Goal: Transaction & Acquisition: Purchase product/service

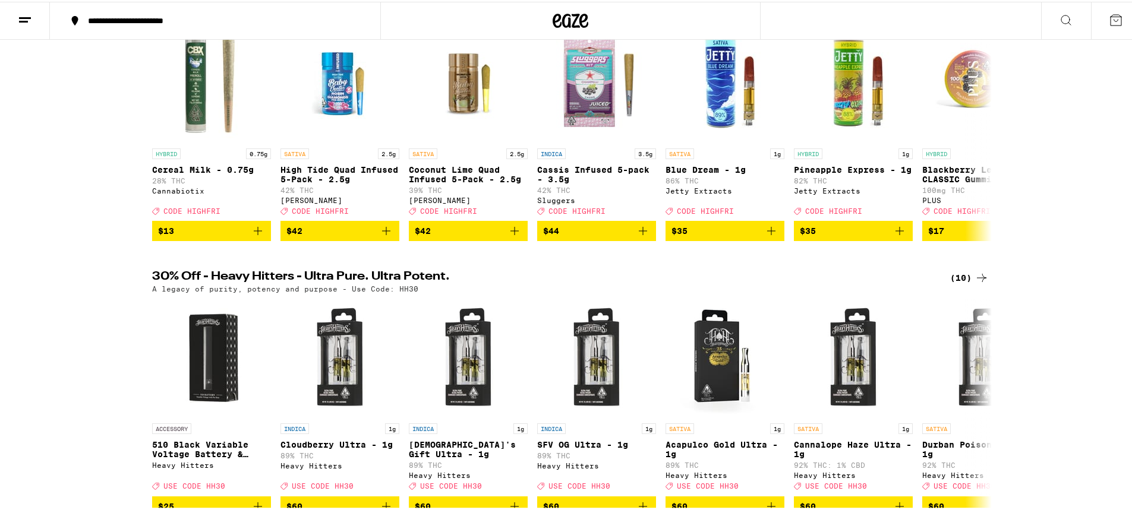
scroll to position [238, 0]
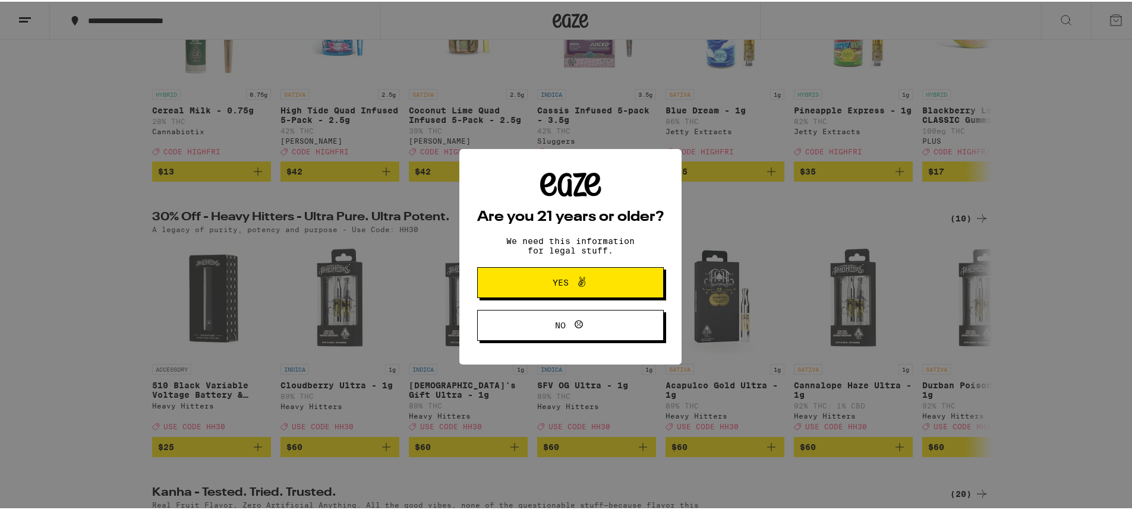
click at [546, 280] on span "Yes" at bounding box center [570, 280] width 90 height 15
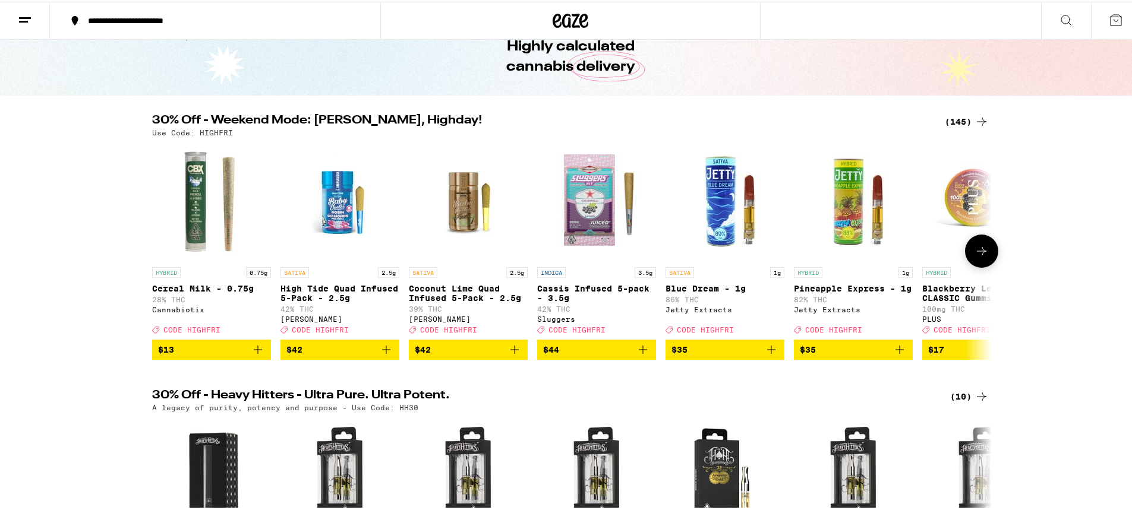
scroll to position [0, 0]
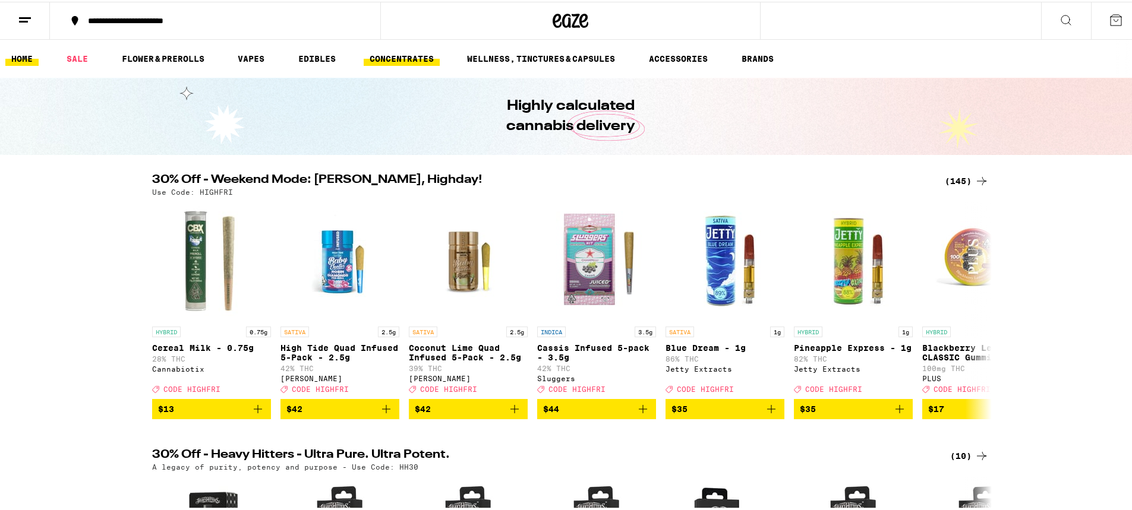
click at [407, 59] on link "CONCENTRATES" at bounding box center [402, 57] width 76 height 14
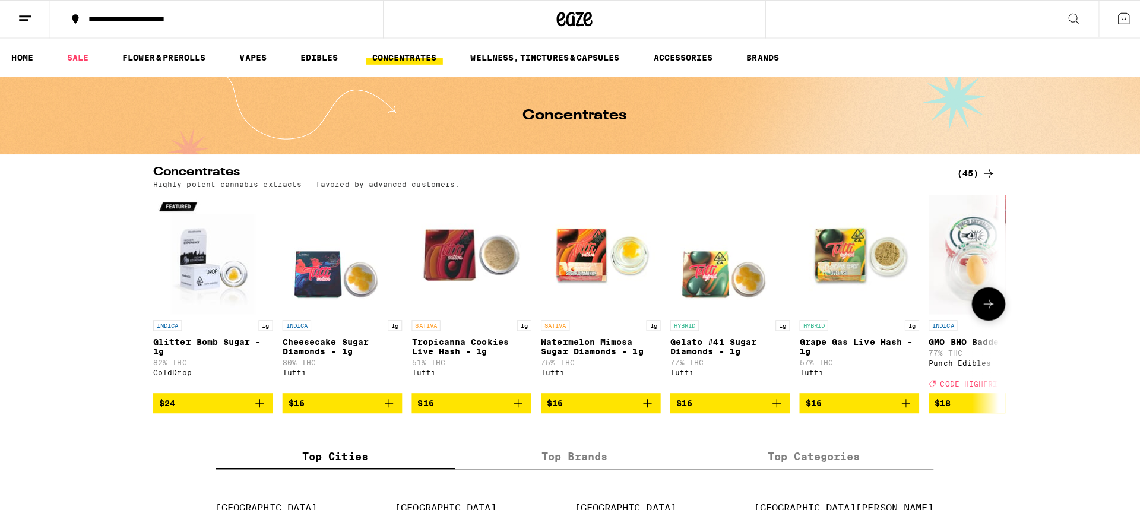
scroll to position [297, 0]
